Goal: Information Seeking & Learning: Learn about a topic

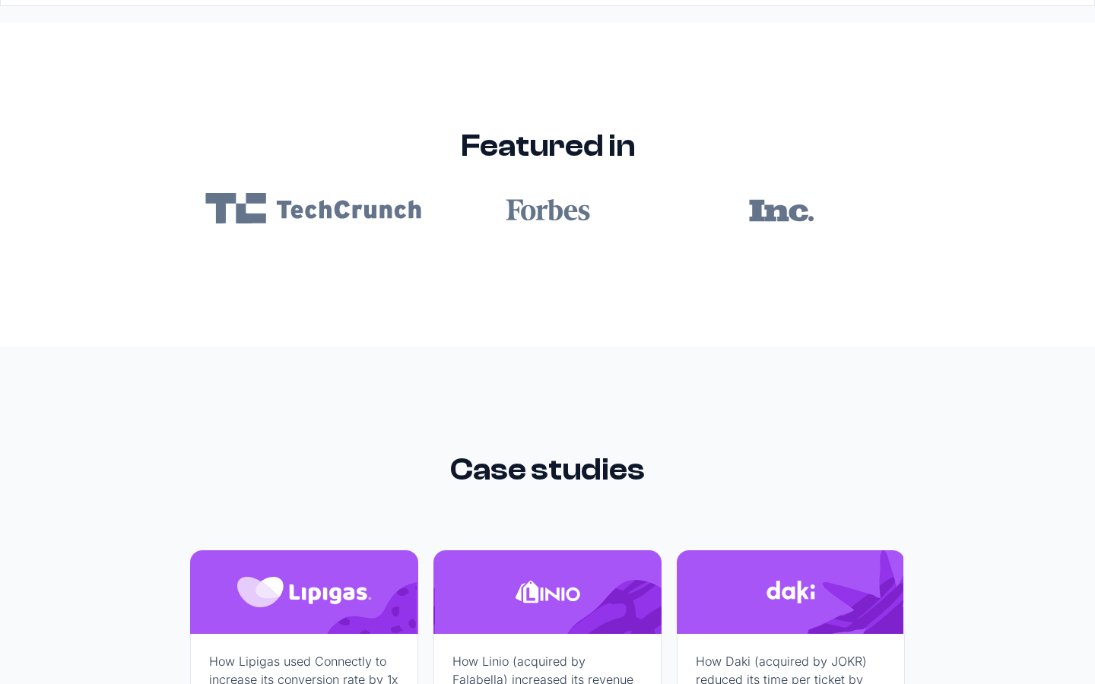
scroll to position [9108, 0]
